Goal: Book appointment/travel/reservation

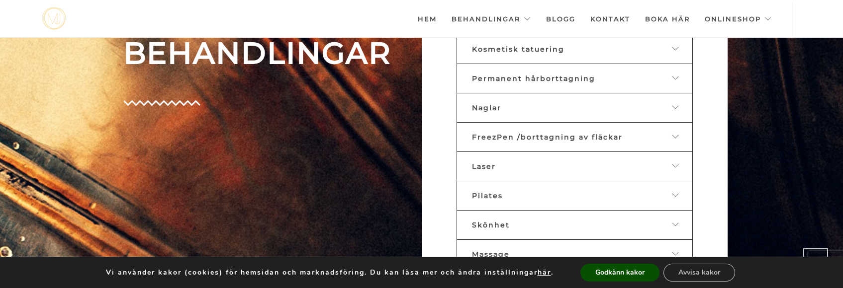
scroll to position [438, 0]
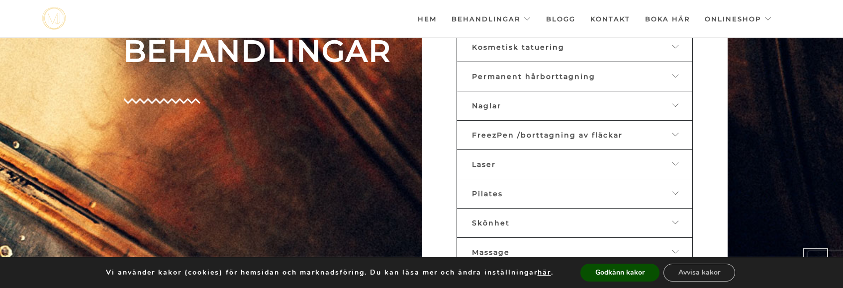
click at [503, 161] on div "Laser" at bounding box center [567, 164] width 190 height 9
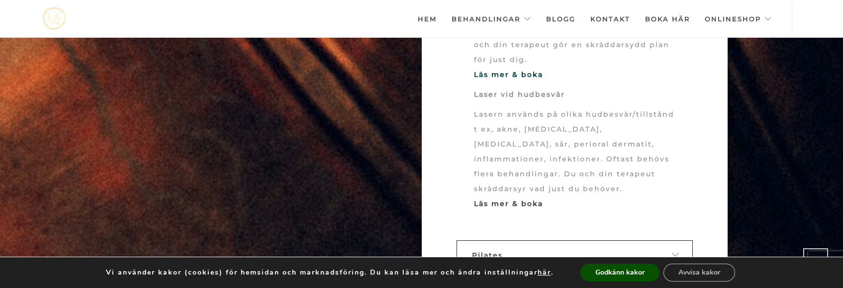
scroll to position [676, 0]
click at [500, 203] on strong "Läs mer & boka" at bounding box center [508, 204] width 69 height 9
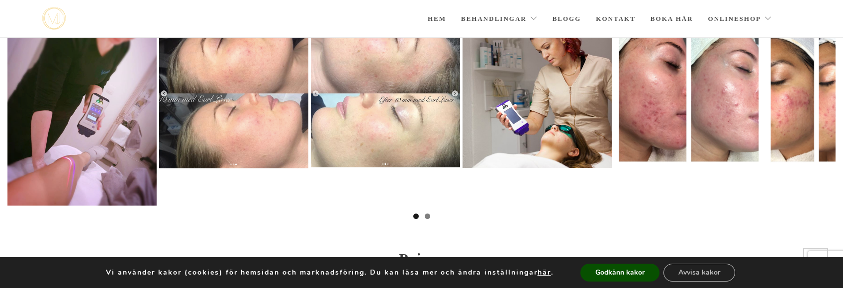
scroll to position [318, 0]
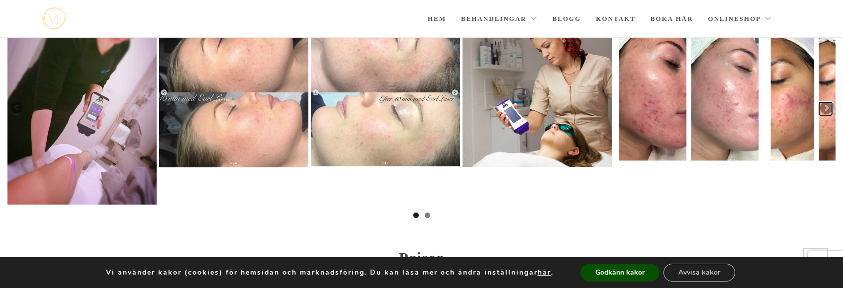
click at [826, 105] on link "Nästa" at bounding box center [825, 108] width 15 height 15
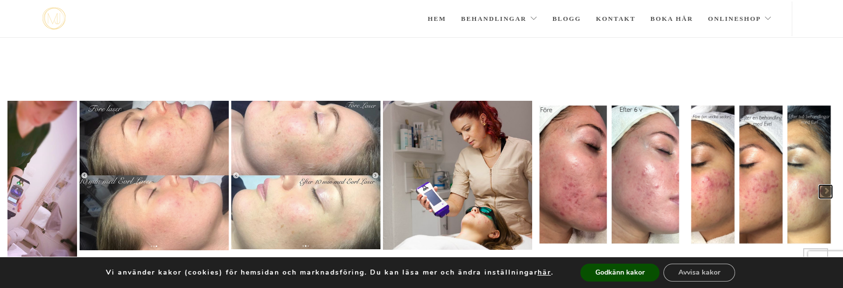
scroll to position [239, 0]
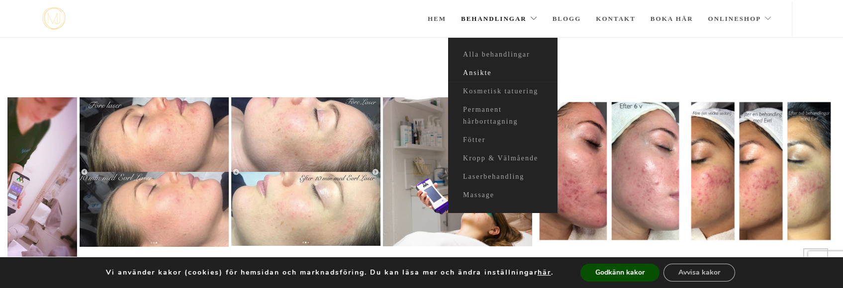
click at [483, 73] on link "Ansikte" at bounding box center [502, 73] width 109 height 18
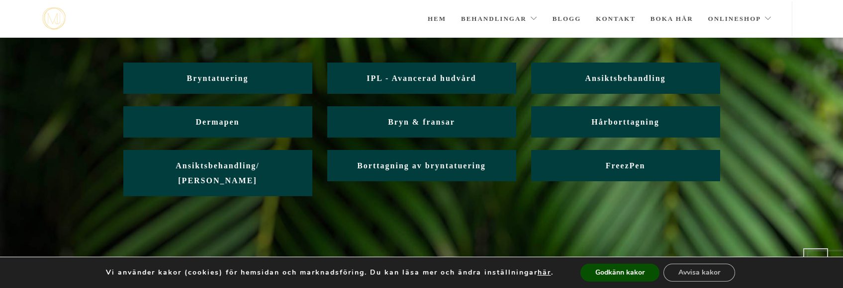
scroll to position [80, 0]
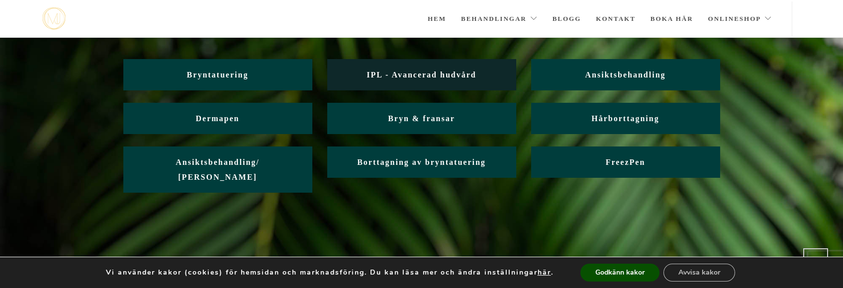
click at [408, 76] on span "IPL - Avancerad hudvård" at bounding box center [421, 75] width 109 height 8
